Goal: Find specific page/section: Find specific page/section

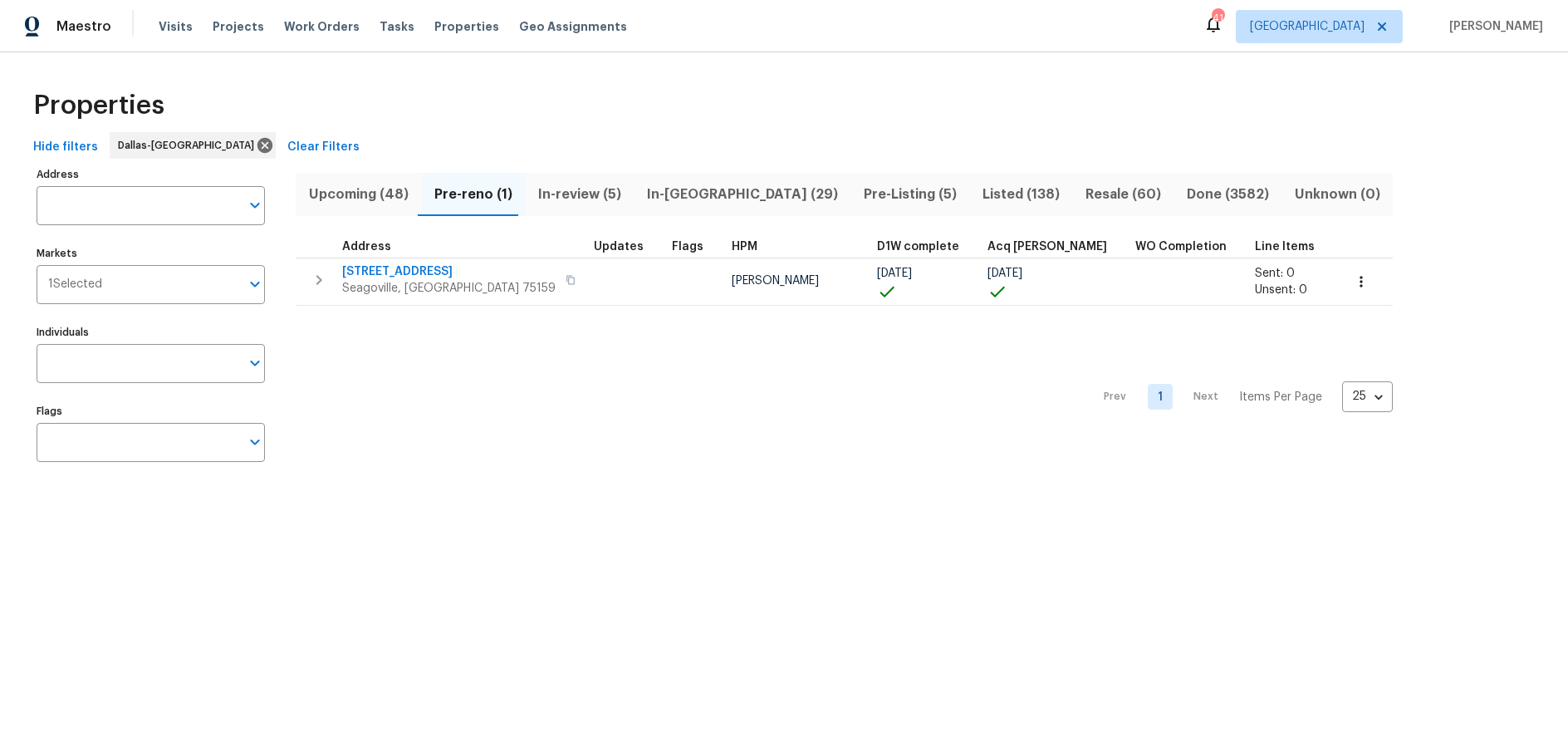
click at [475, 128] on div "Properties" at bounding box center [784, 105] width 1515 height 53
click at [451, 27] on span "Properties" at bounding box center [467, 26] width 65 height 16
click at [1364, 30] on span "[GEOGRAPHIC_DATA]" at bounding box center [1306, 26] width 115 height 16
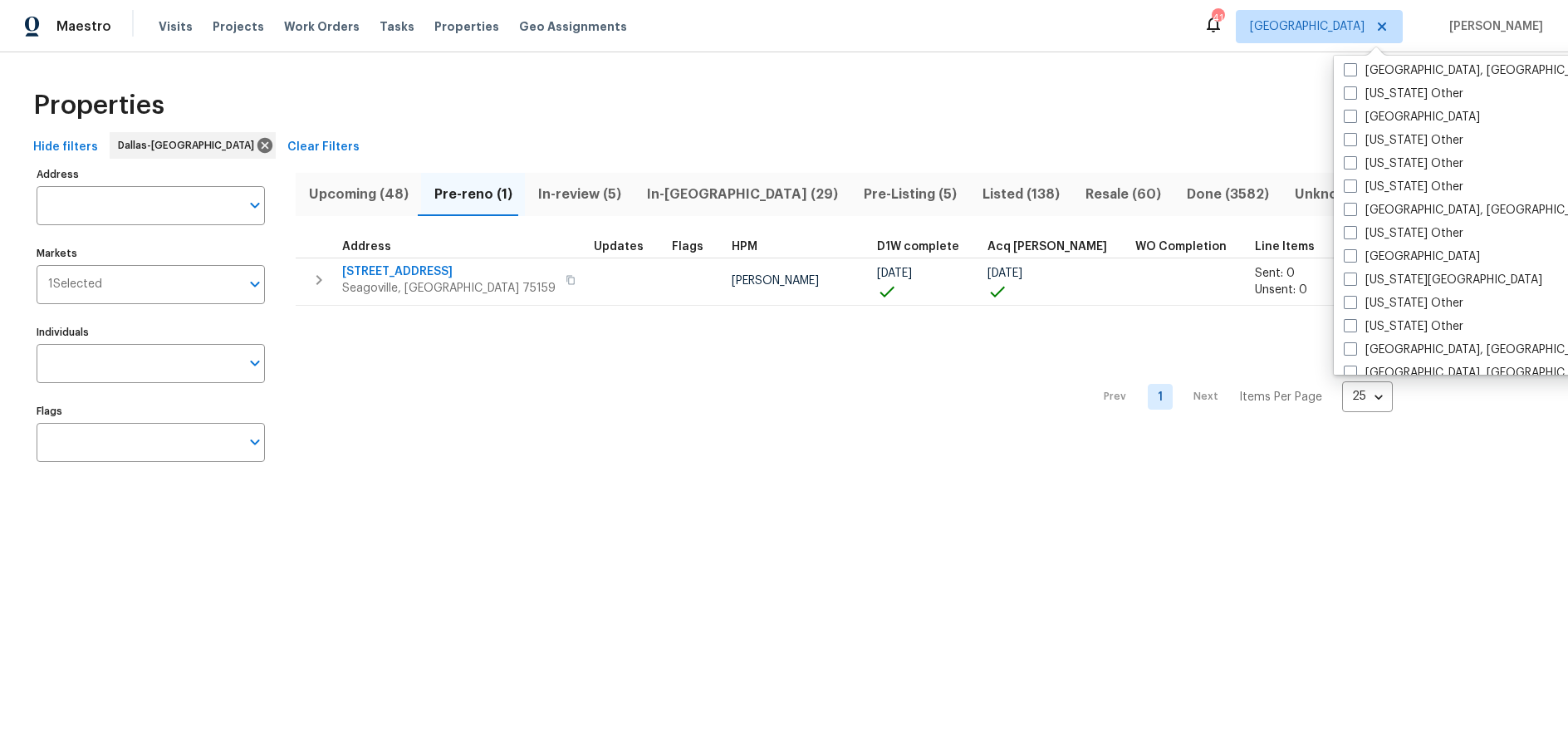
scroll to position [875, 0]
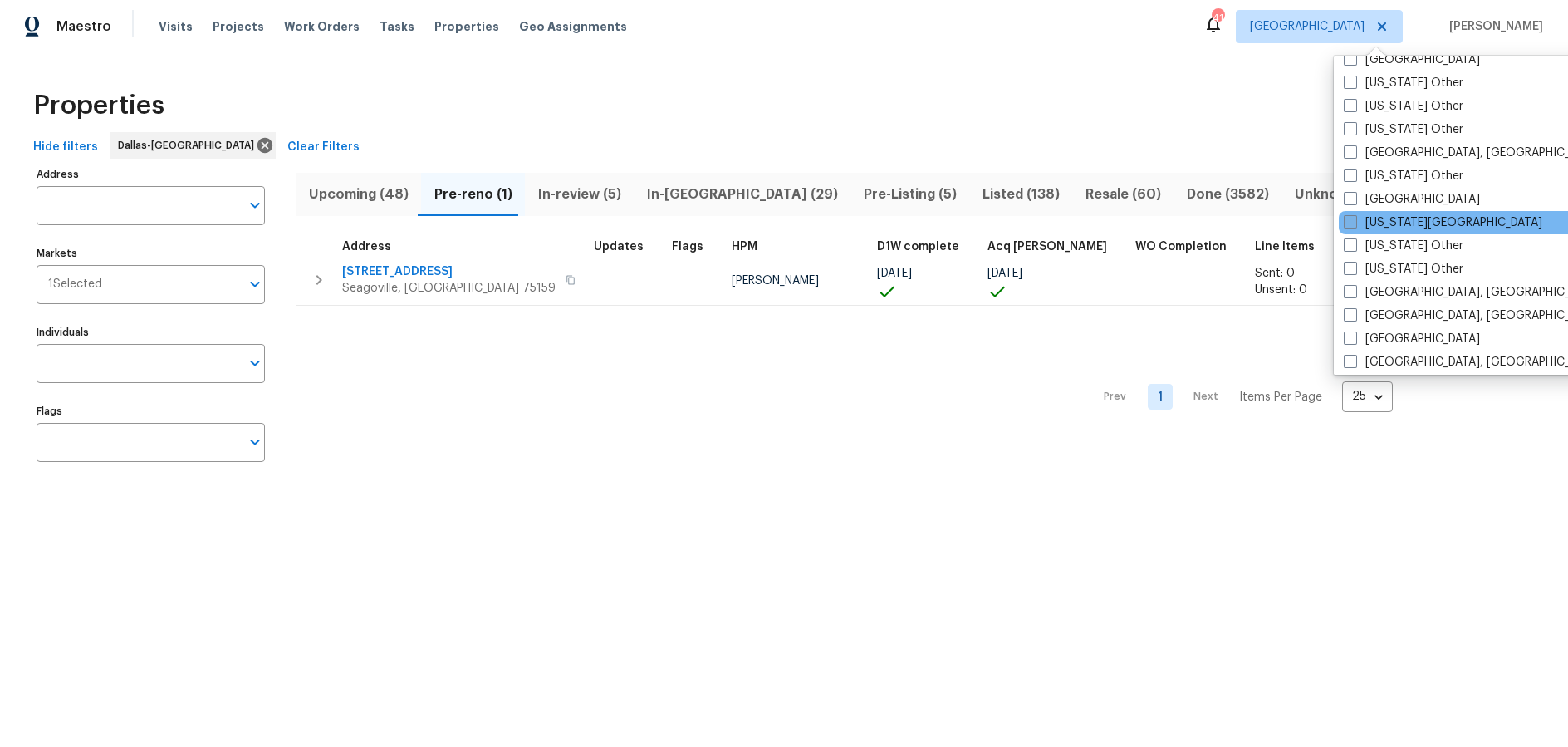
click at [1387, 221] on label "[US_STATE][GEOGRAPHIC_DATA]" at bounding box center [1443, 222] width 199 height 16
click at [1354, 221] on input "[US_STATE][GEOGRAPHIC_DATA]" at bounding box center [1349, 219] width 11 height 11
checkbox input "true"
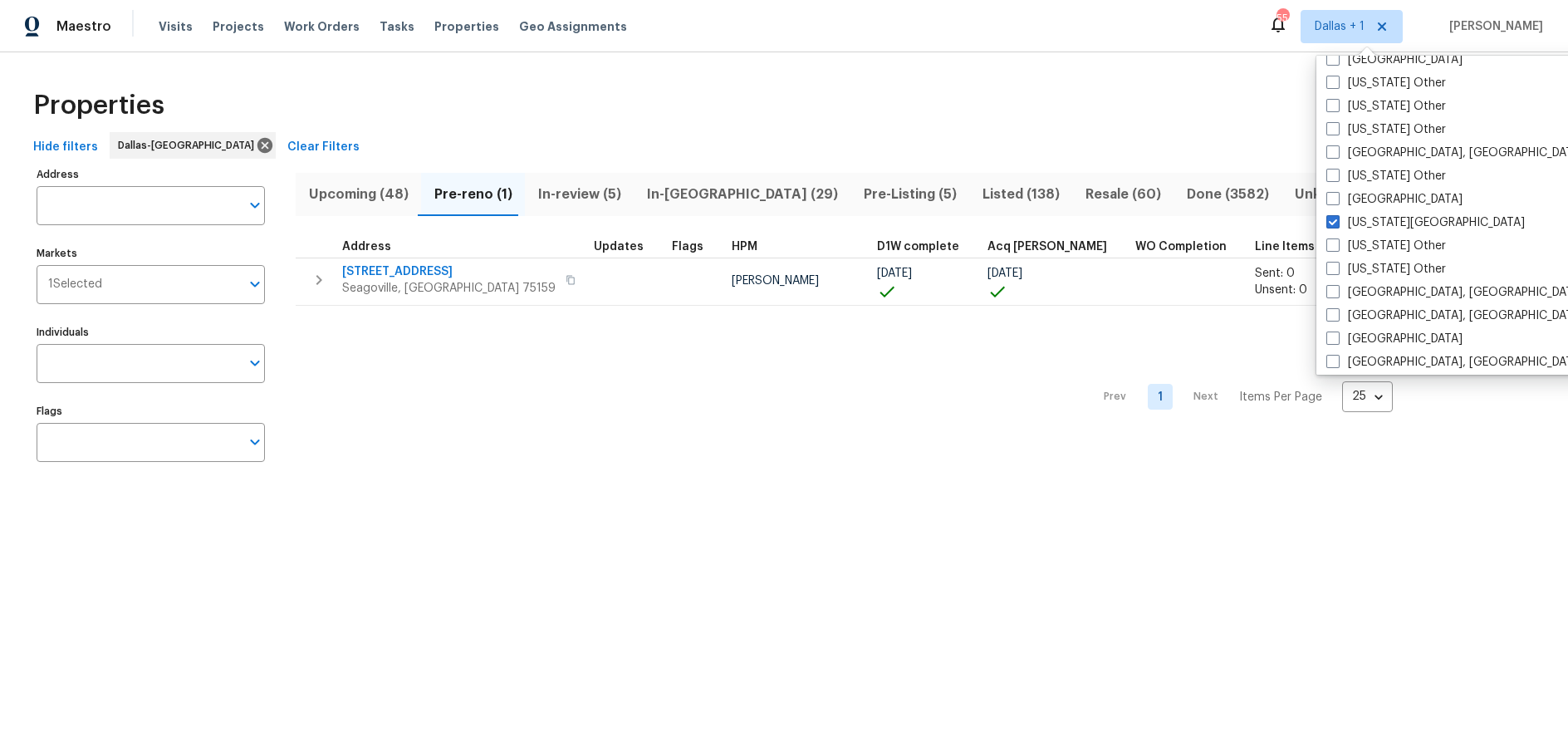
click at [895, 109] on div "Properties" at bounding box center [784, 105] width 1515 height 53
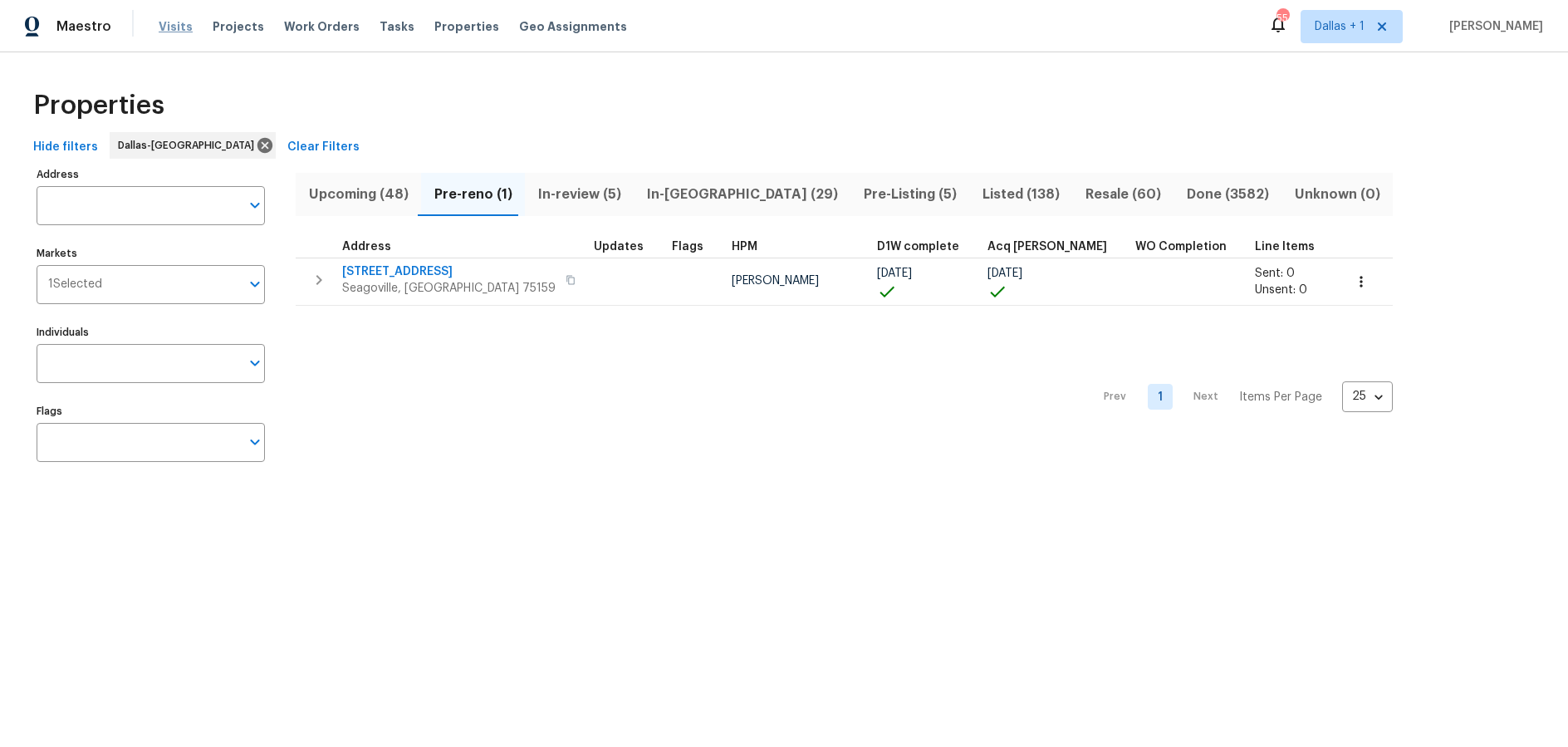
click at [177, 26] on span "Visits" at bounding box center [176, 26] width 34 height 16
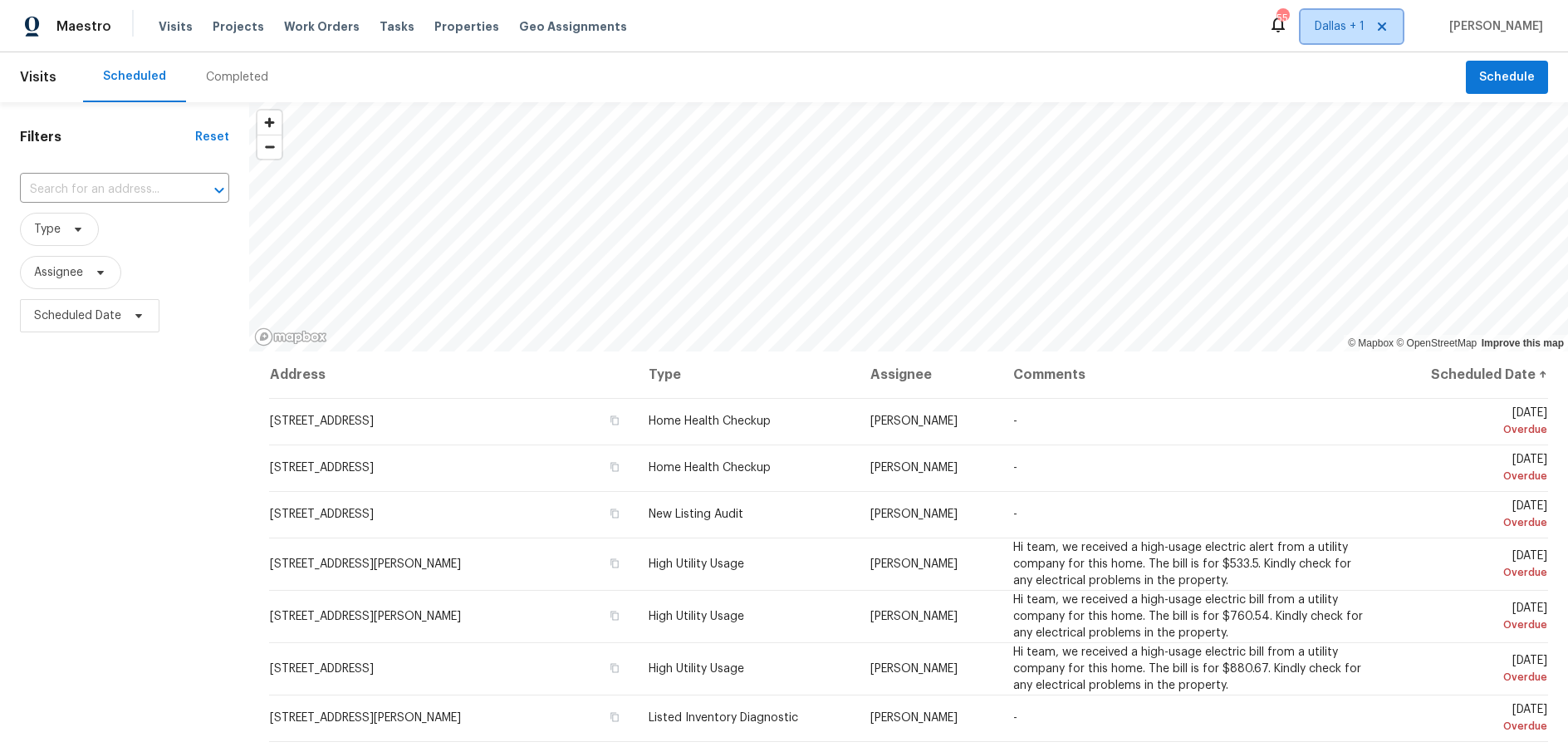
click at [1364, 24] on span "Dallas + 1" at bounding box center [1339, 26] width 50 height 16
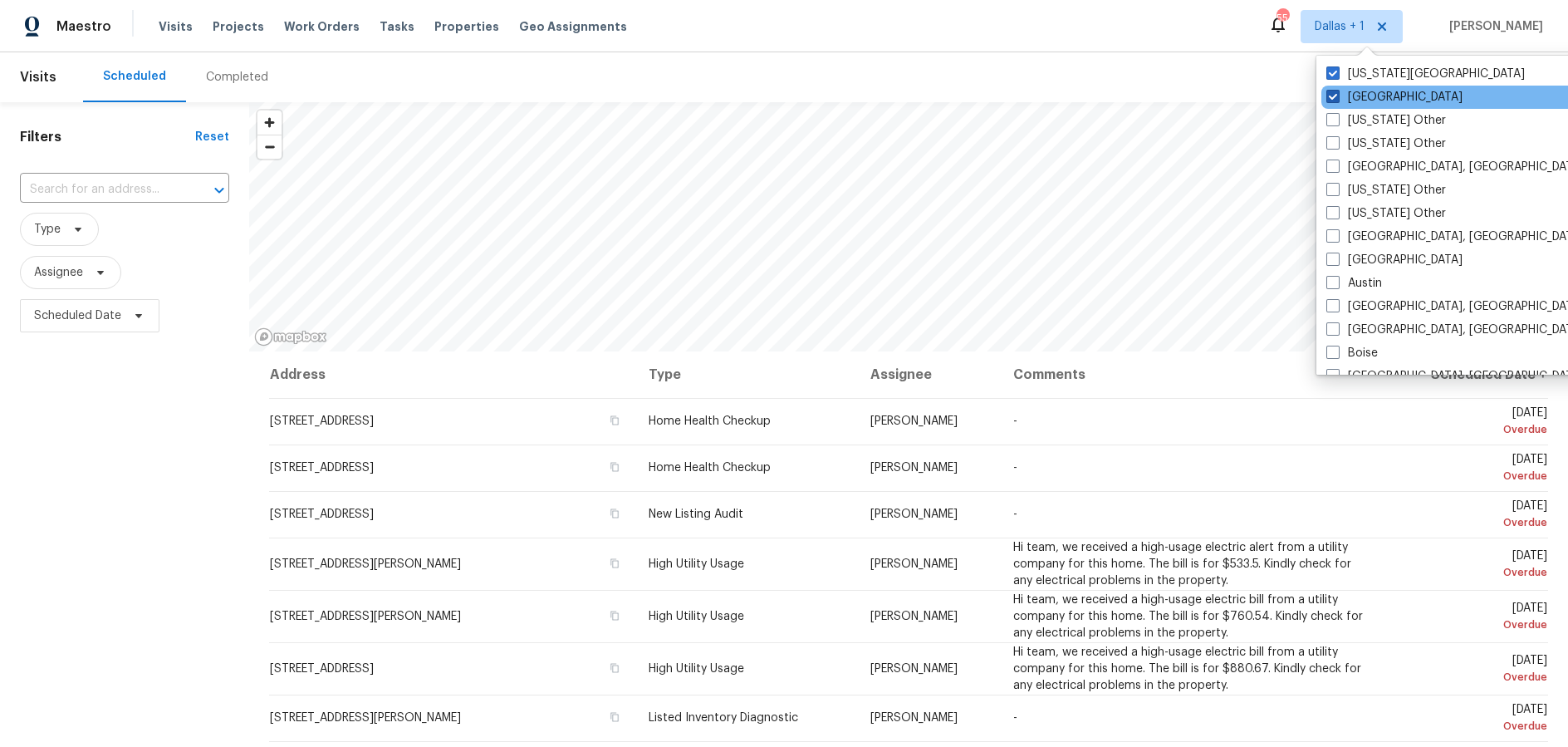
click at [1334, 91] on span at bounding box center [1332, 96] width 14 height 14
click at [1334, 91] on input "[GEOGRAPHIC_DATA]" at bounding box center [1331, 94] width 11 height 11
checkbox input "false"
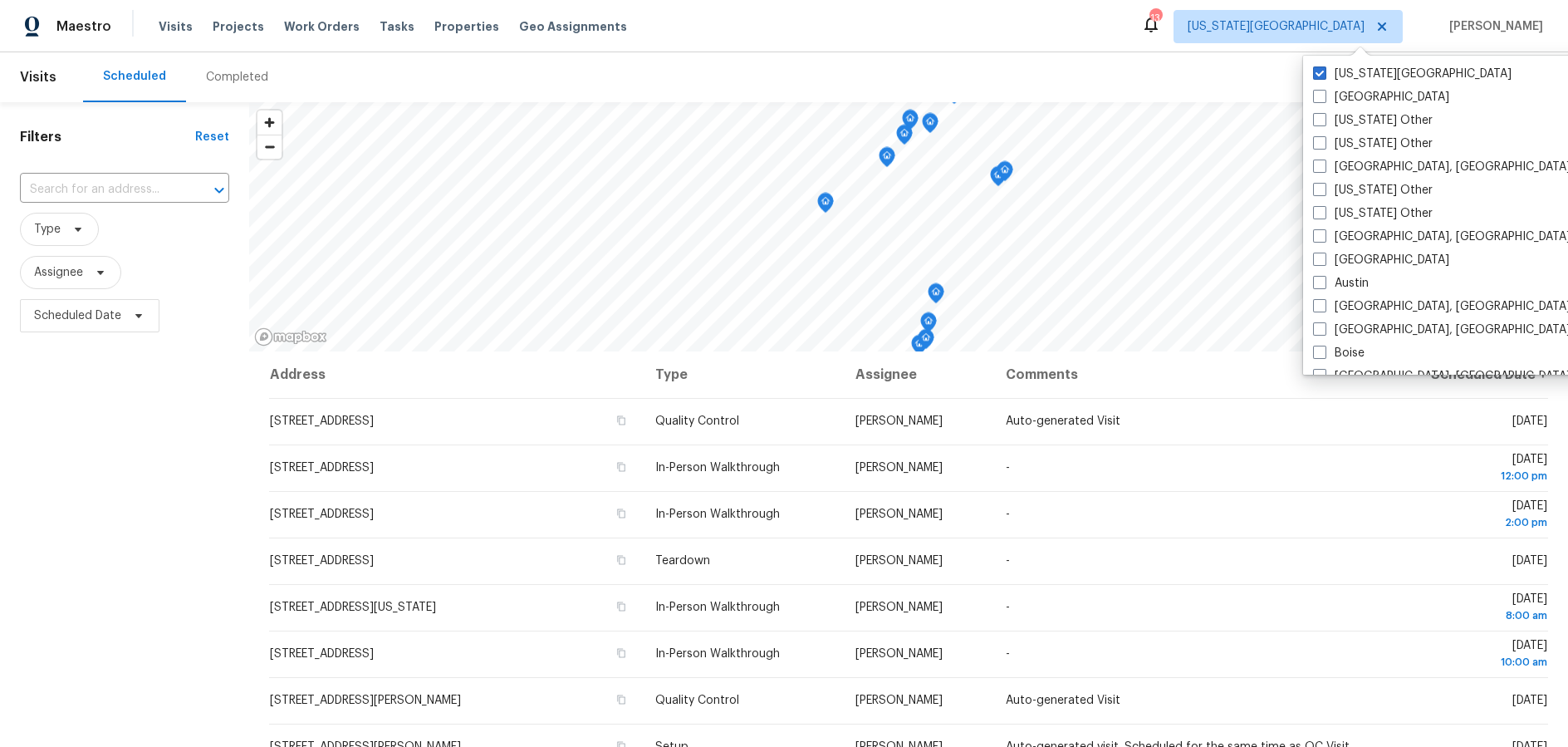
click at [849, 33] on div "Maestro Visits Projects Work Orders Tasks Properties Geo Assignments 13 [US_STA…" at bounding box center [784, 26] width 1568 height 52
